Goal: Task Accomplishment & Management: Complete application form

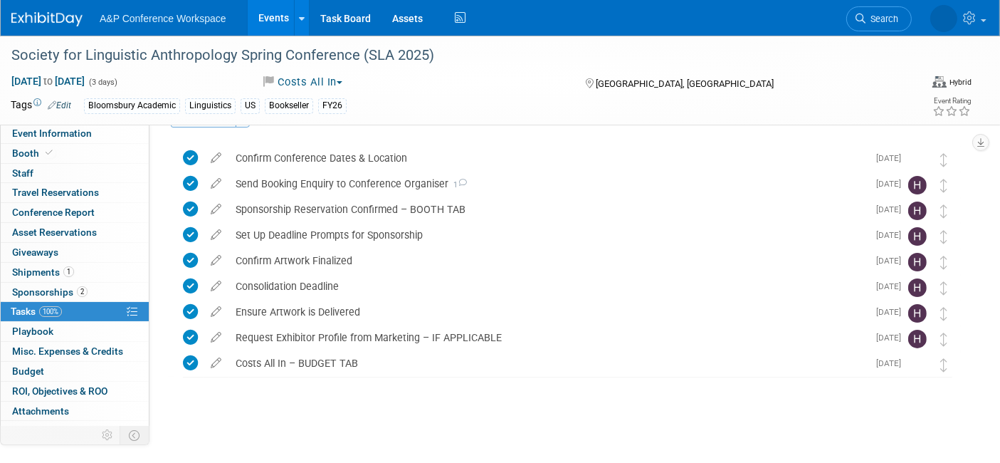
scroll to position [38, 0]
click at [853, 18] on span "Search" at bounding box center [836, 19] width 33 height 11
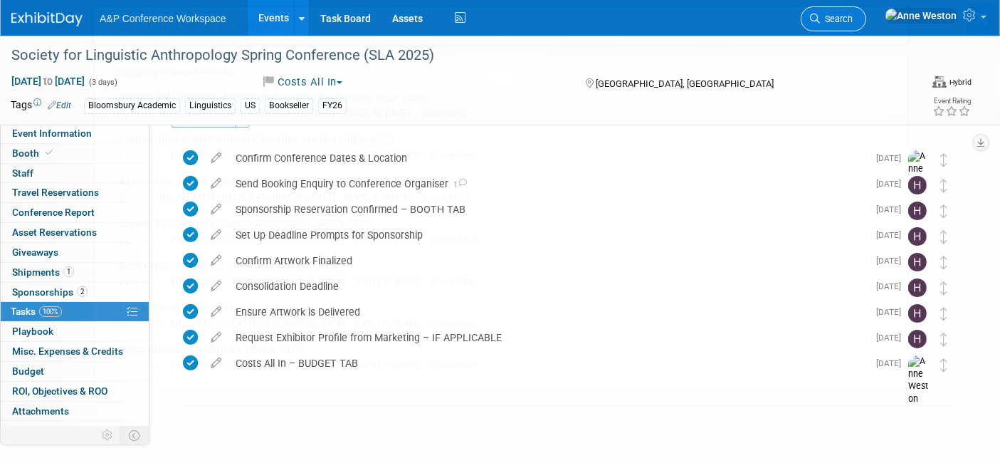
scroll to position [0, 0]
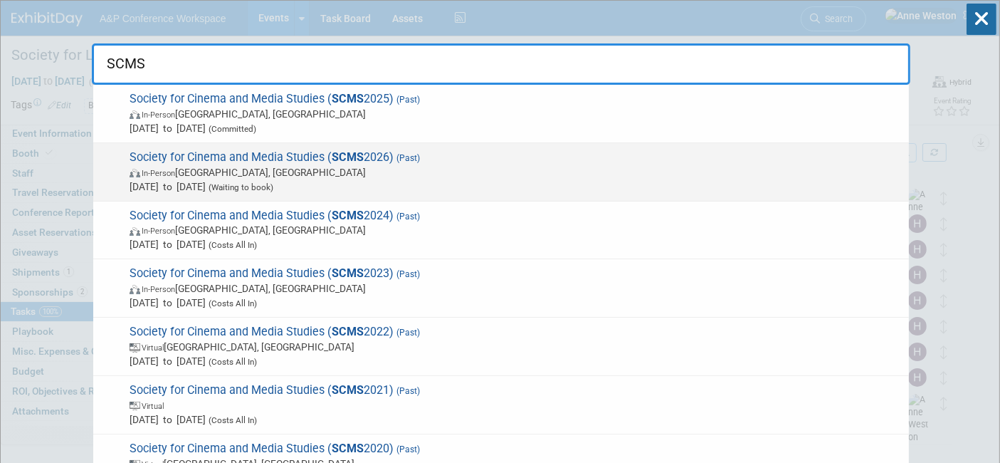
type input "SCMS"
click at [280, 155] on span "Society for Cinema and Media Studies ( SCMS 2026) (Past) In-Person Chicago, IL …" at bounding box center [513, 171] width 776 height 43
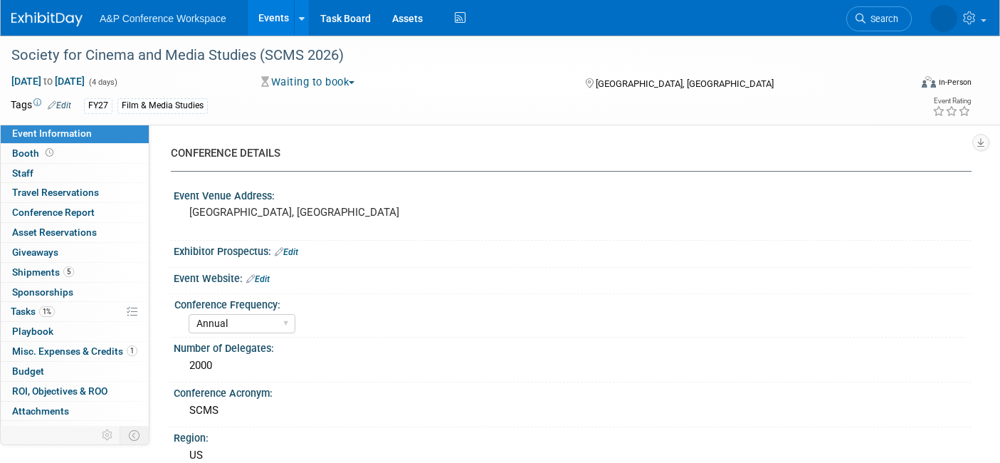
select select "Annual"
select select "Level 1"
select select "In-Person Booth"
select select "Film & Media Studies"
select select "Bloomsbury Academic"
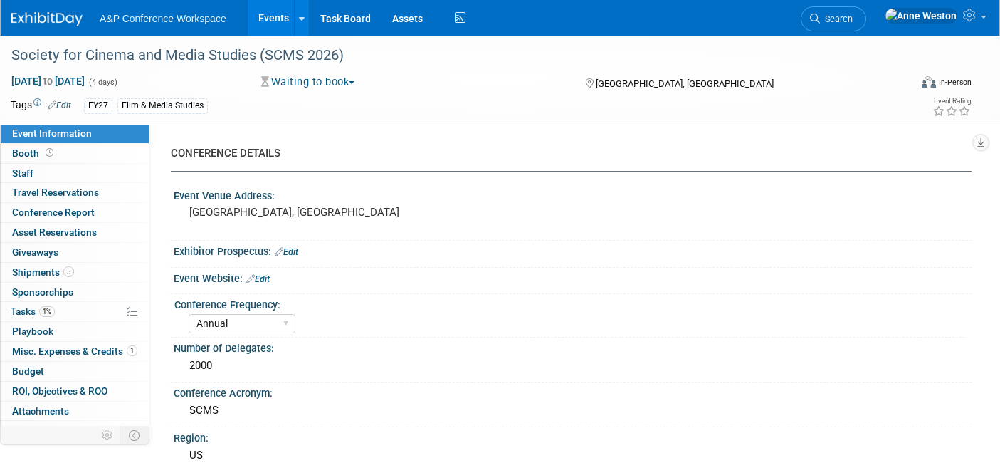
select select "[PERSON_NAME]"
select select "Brand/Subject Presence​"
click at [55, 77] on span "to" at bounding box center [48, 80] width 14 height 11
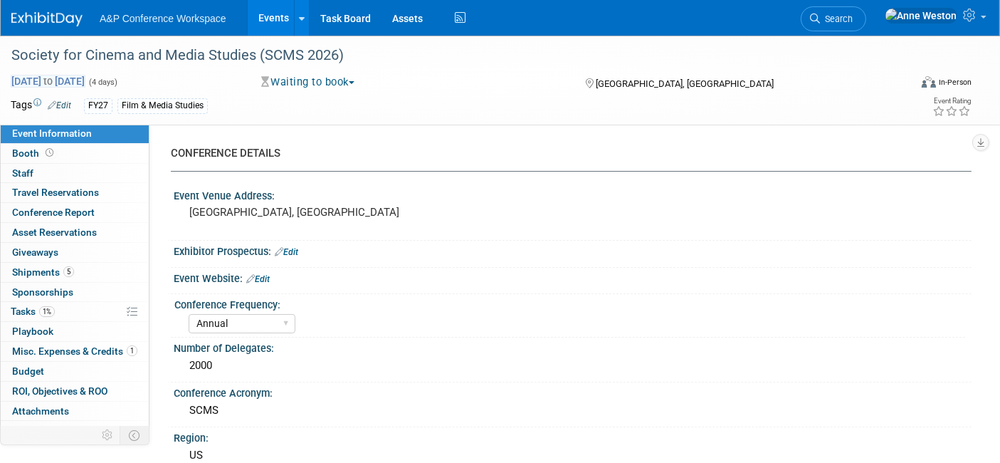
select select "2"
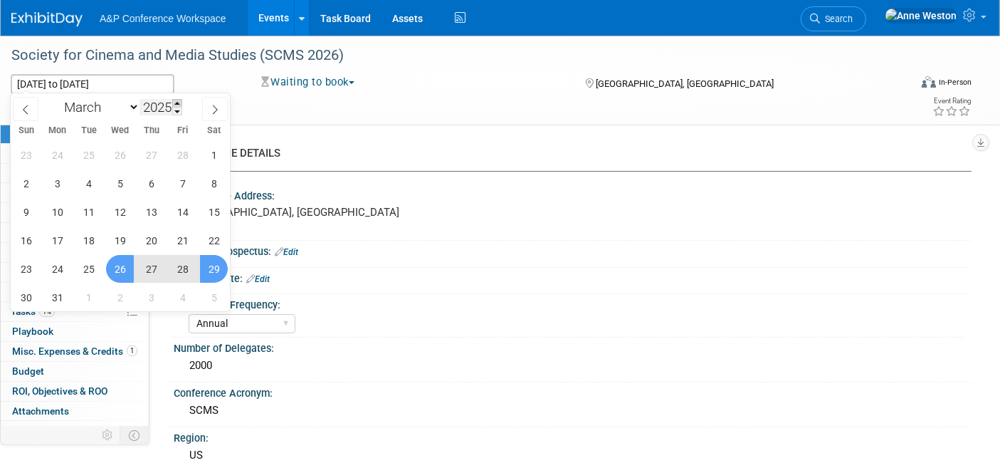
click at [180, 102] on span at bounding box center [177, 103] width 10 height 9
type input "2026"
click at [159, 231] on span "26" at bounding box center [151, 240] width 28 height 28
type input "[DATE]"
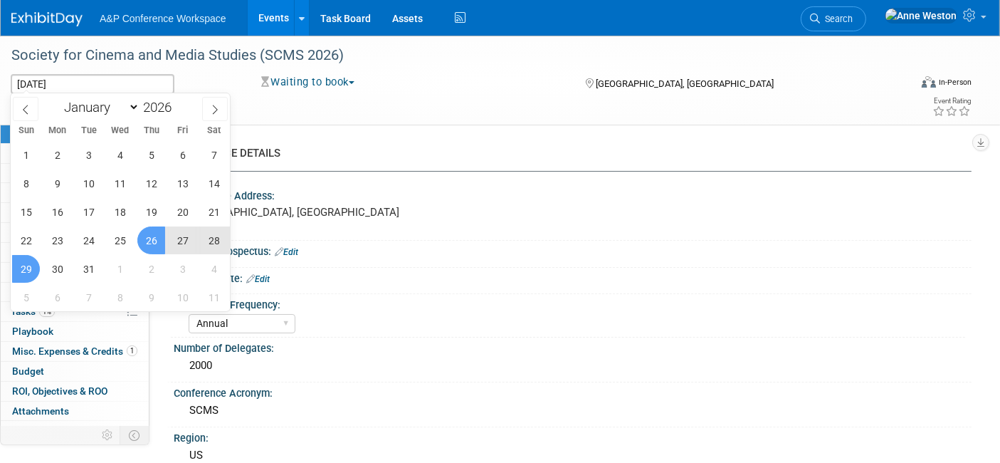
click at [21, 265] on span "29" at bounding box center [26, 269] width 28 height 28
